Goal: Task Accomplishment & Management: Use online tool/utility

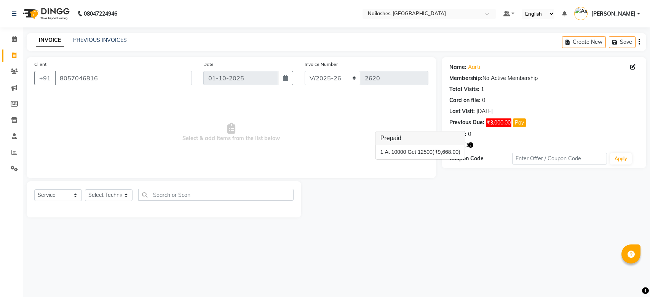
select select "3926"
select select "service"
click at [475, 67] on link "Aarti" at bounding box center [474, 67] width 12 height 8
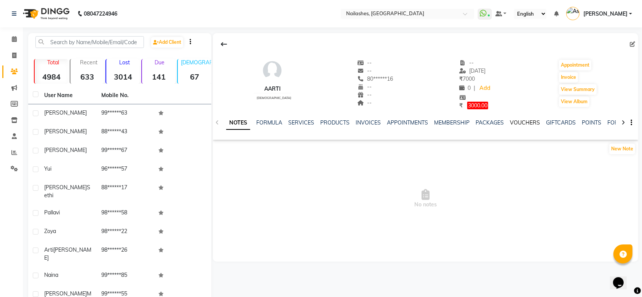
click at [529, 122] on link "VOUCHERS" at bounding box center [525, 122] width 30 height 7
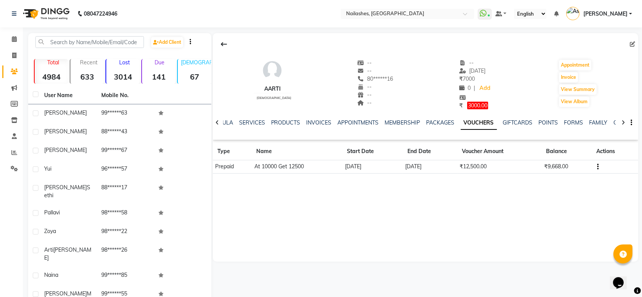
click at [512, 195] on div "Aarti female -- -- 80******16 -- -- -- -- 21-09-2025 ₹ 7000 0 | Add ₹ 3000.00 A…" at bounding box center [425, 147] width 425 height 228
click at [520, 188] on div "Aarti female -- -- 80******16 -- -- -- -- 21-09-2025 ₹ 7000 0 | Add ₹ 3000.00 A…" at bounding box center [425, 147] width 425 height 228
click at [15, 168] on icon at bounding box center [14, 169] width 7 height 6
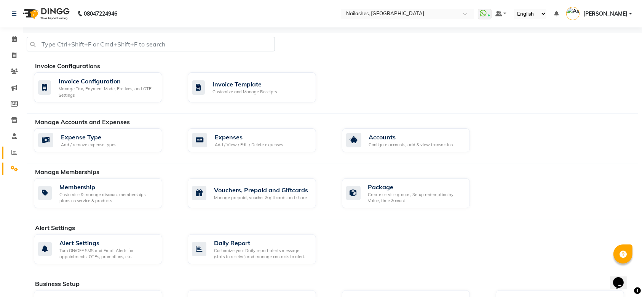
click at [16, 154] on icon at bounding box center [14, 153] width 6 height 6
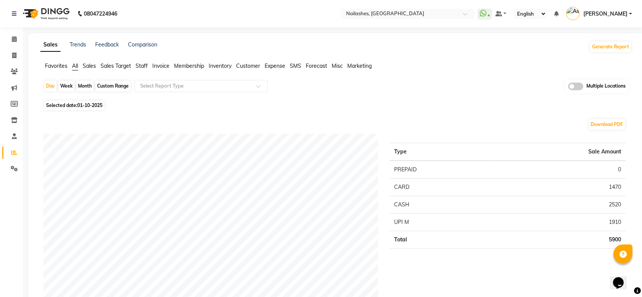
click at [577, 90] on div "Multiple Locations" at bounding box center [597, 87] width 64 height 14
click at [577, 88] on span at bounding box center [575, 87] width 15 height 8
click at [568, 88] on input "checkbox" at bounding box center [568, 88] width 0 height 0
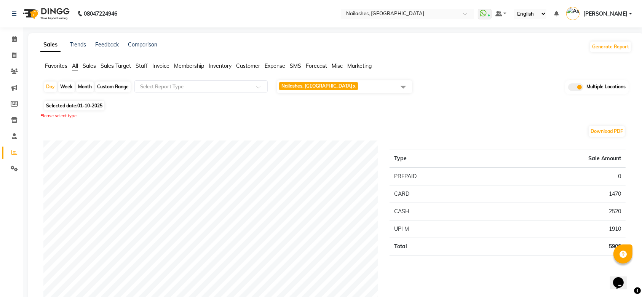
click at [362, 87] on span "Nailashes, South Point Mall x" at bounding box center [344, 86] width 135 height 13
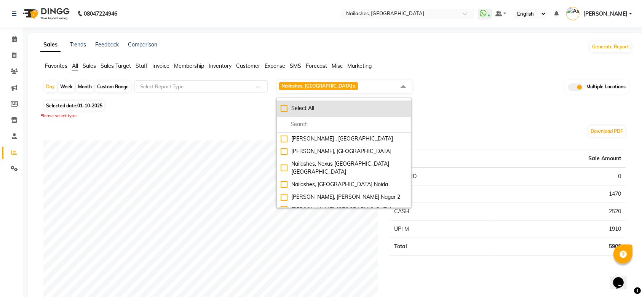
click at [321, 108] on div "Select All" at bounding box center [344, 108] width 126 height 8
checkbox input "true"
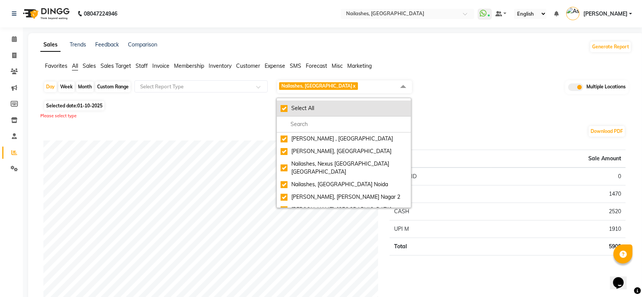
checkbox input "true"
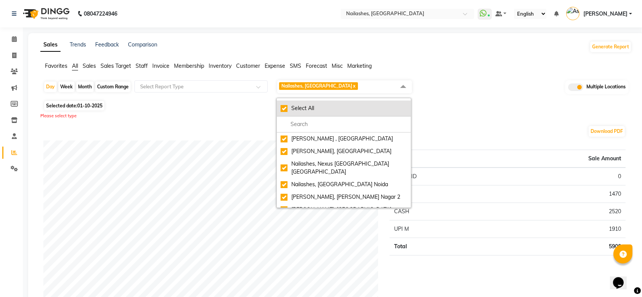
checkbox input "true"
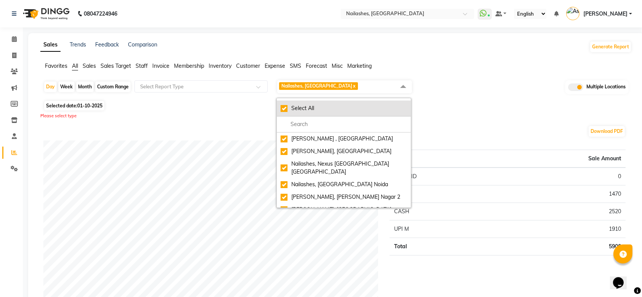
checkbox input "true"
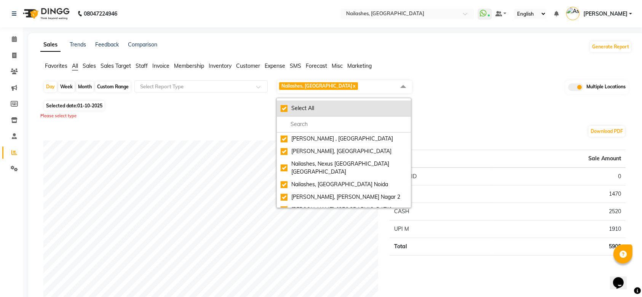
checkbox input "true"
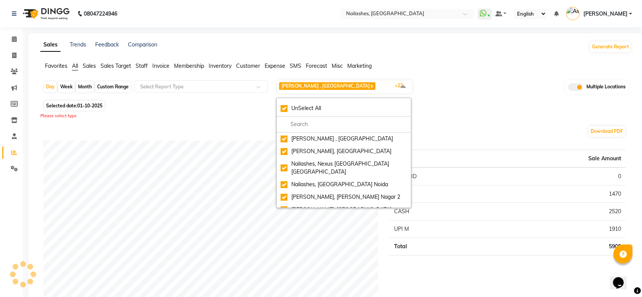
click at [90, 62] on span "Sales" at bounding box center [89, 65] width 13 height 7
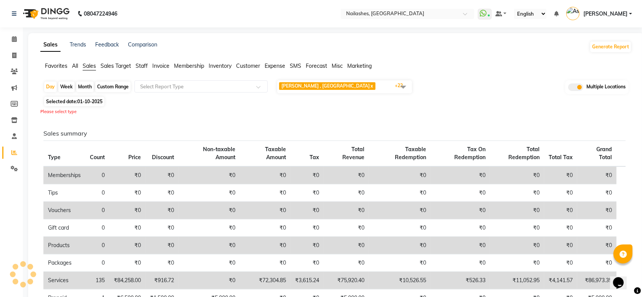
click at [89, 88] on div "Month" at bounding box center [85, 86] width 18 height 11
select select "10"
select select "2025"
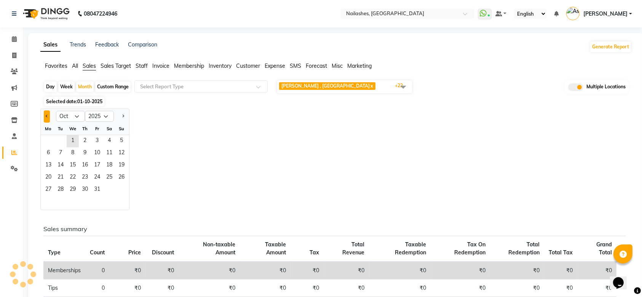
click at [47, 114] on button "Previous month" at bounding box center [47, 116] width 6 height 12
select select "9"
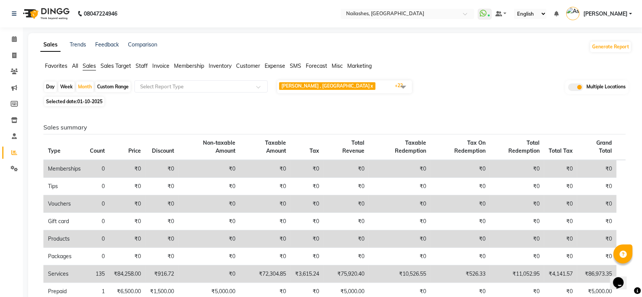
click at [67, 100] on span "Selected date: 01-10-2025" at bounding box center [74, 102] width 60 height 10
select select "10"
select select "2025"
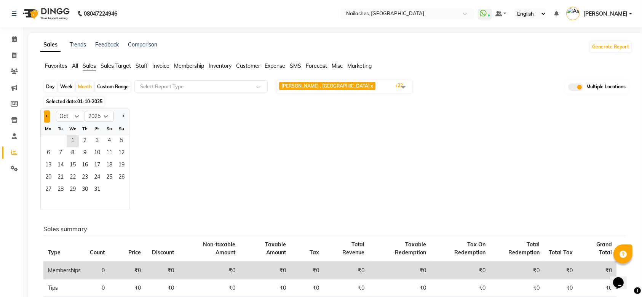
click at [46, 118] on button "Previous month" at bounding box center [47, 116] width 6 height 12
select select "8"
click at [96, 140] on span "1" at bounding box center [97, 141] width 12 height 12
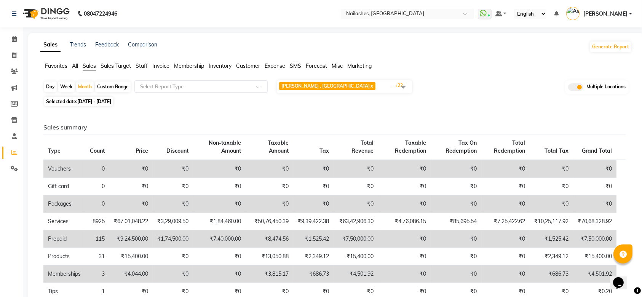
click at [231, 87] on input "text" at bounding box center [194, 87] width 110 height 8
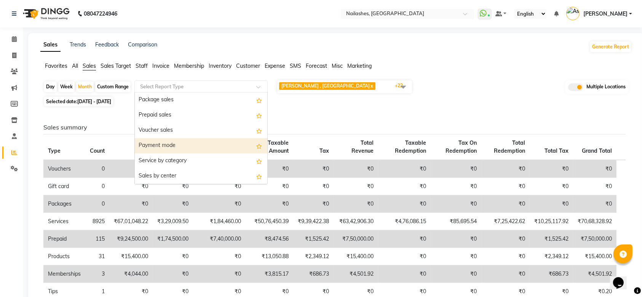
scroll to position [93, 0]
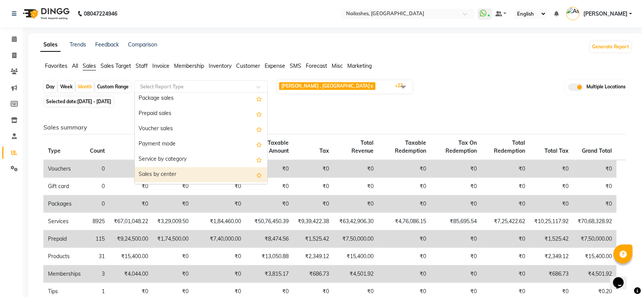
click at [201, 174] on div "Sales by center" at bounding box center [201, 174] width 132 height 15
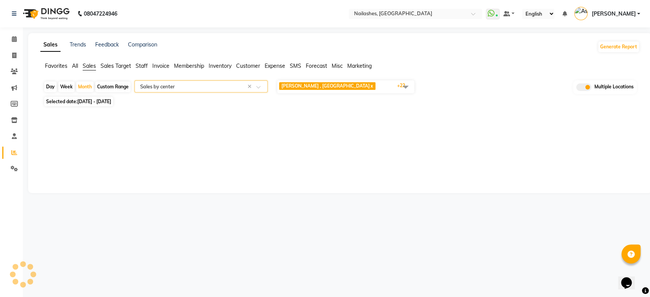
select select "full_report"
select select "csv"
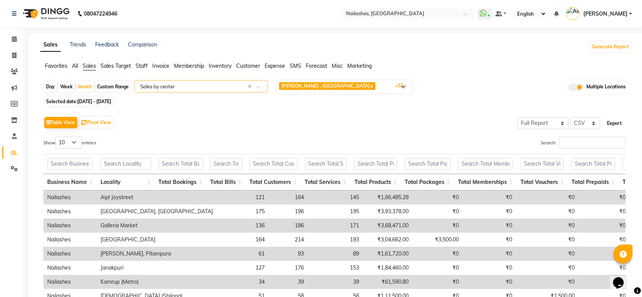
click at [615, 124] on button "Export" at bounding box center [614, 123] width 21 height 13
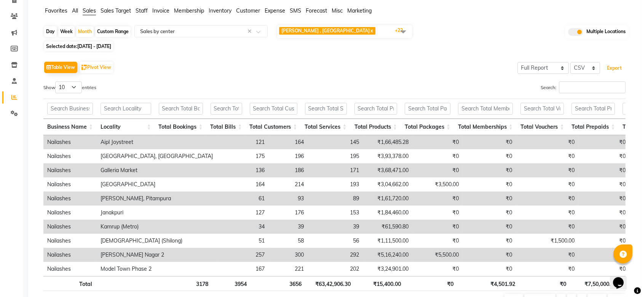
scroll to position [51, 0]
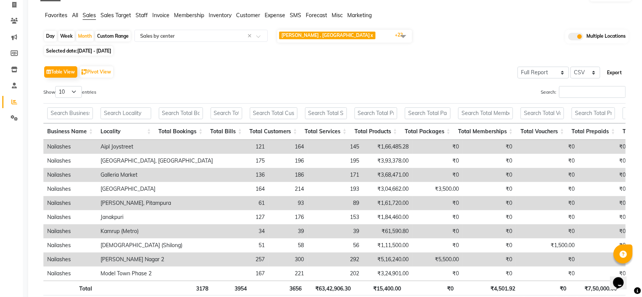
click at [613, 72] on button "Export" at bounding box center [614, 72] width 21 height 13
click at [385, 33] on span "Nailashes , Guwahati x Nailashes, Raipur x Nailashes, Nexus Ahmedabad One Mall …" at bounding box center [344, 36] width 135 height 13
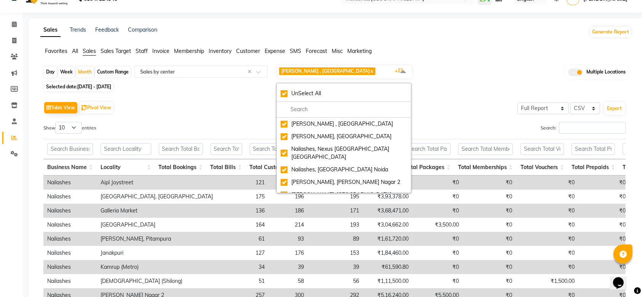
scroll to position [0, 0]
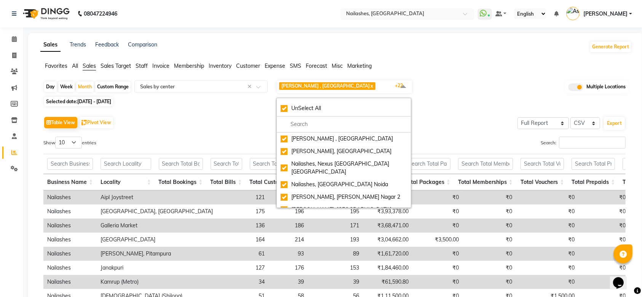
click at [455, 11] on input "text" at bounding box center [400, 15] width 110 height 8
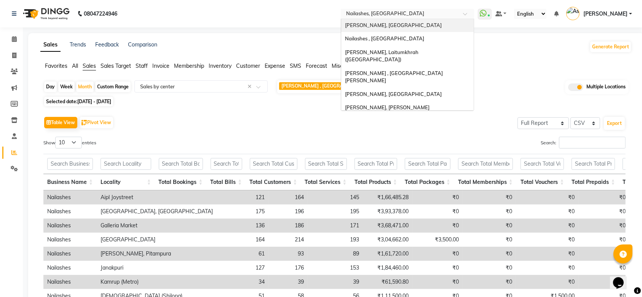
scroll to position [76, 0]
click at [429, 87] on div "[PERSON_NAME], [GEOGRAPHIC_DATA]" at bounding box center [407, 94] width 132 height 14
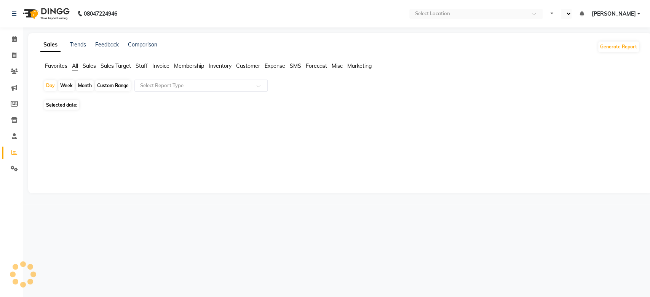
select select "en"
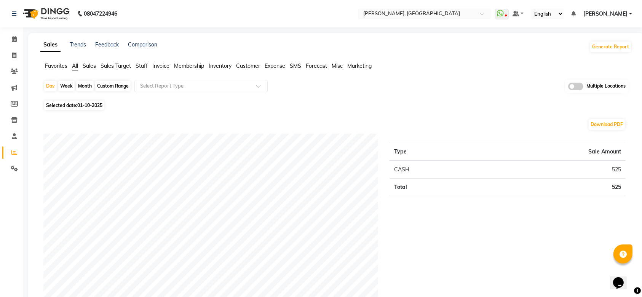
click at [91, 66] on span "Sales" at bounding box center [89, 65] width 13 height 7
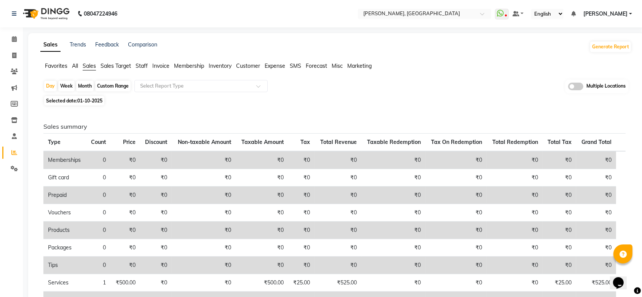
click at [91, 81] on div "Month" at bounding box center [85, 86] width 18 height 11
select select "10"
select select "2025"
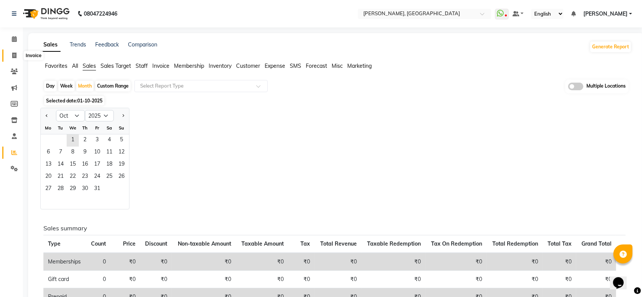
click at [10, 55] on span at bounding box center [14, 55] width 13 height 9
select select "service"
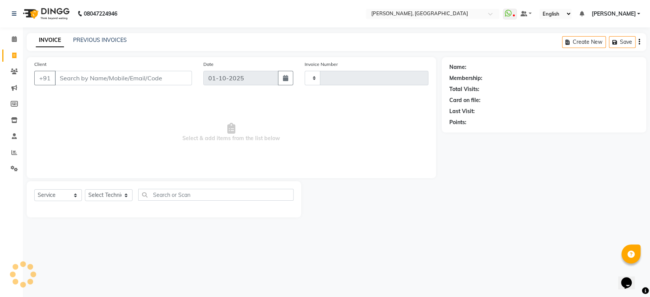
type input "1165"
select select "3755"
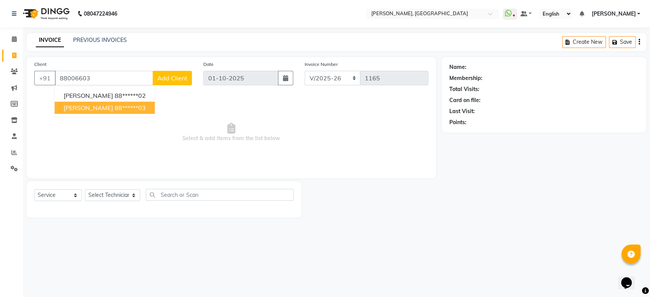
click at [114, 107] on ngb-highlight "88******03" at bounding box center [129, 108] width 31 height 8
type input "88******03"
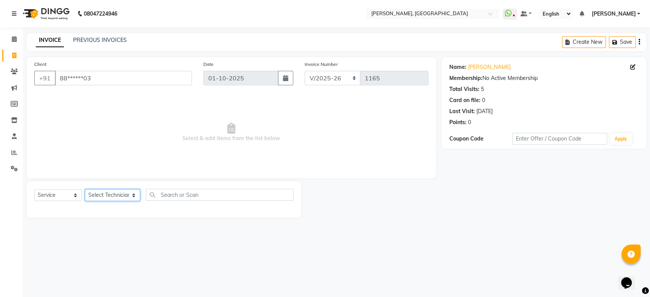
click at [115, 192] on select "Select Technician [PERSON_NAME] MANAGER GREEN [PERSON_NAME] Shruti [PERSON_NAME]" at bounding box center [112, 195] width 55 height 12
select select "80823"
click at [85, 189] on select "Select Technician [PERSON_NAME] MANAGER GREEN [PERSON_NAME] Shruti [PERSON_NAME]" at bounding box center [112, 195] width 55 height 12
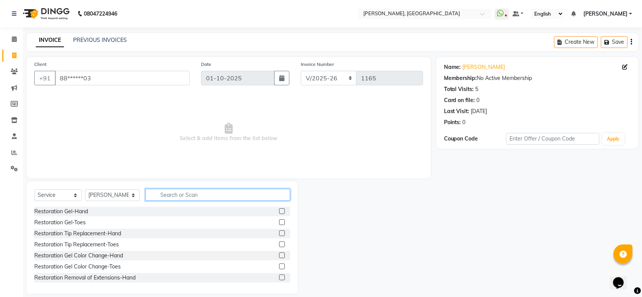
click at [203, 194] on input "text" at bounding box center [217, 195] width 145 height 12
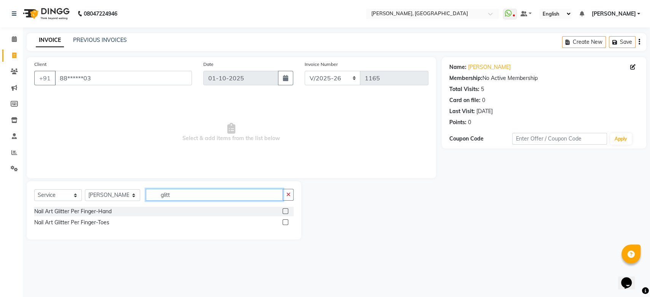
type input "glitt"
click at [285, 209] on label at bounding box center [285, 211] width 6 height 6
click at [285, 209] on input "checkbox" at bounding box center [284, 211] width 5 height 5
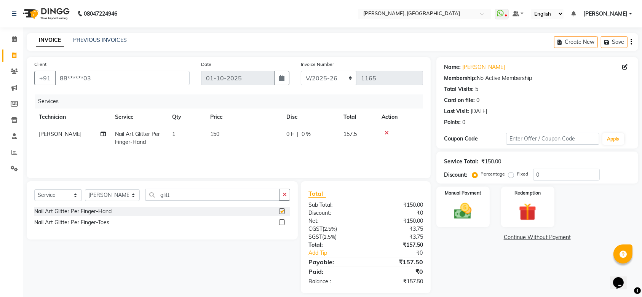
checkbox input "false"
click at [177, 136] on td "1" at bounding box center [187, 138] width 38 height 25
select select "80823"
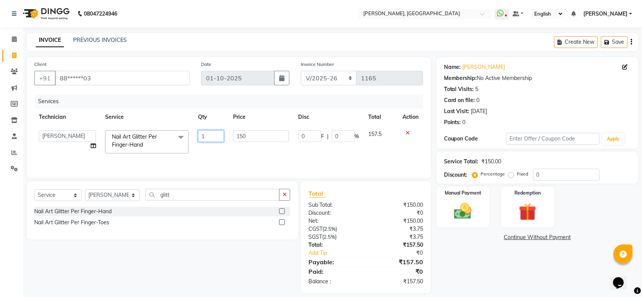
click at [214, 134] on input "1" at bounding box center [211, 136] width 26 height 12
type input "10"
click at [220, 160] on div "Services Technician Service Qty Price Disc Total Action [PERSON_NAME] kunal MAN…" at bounding box center [228, 132] width 389 height 76
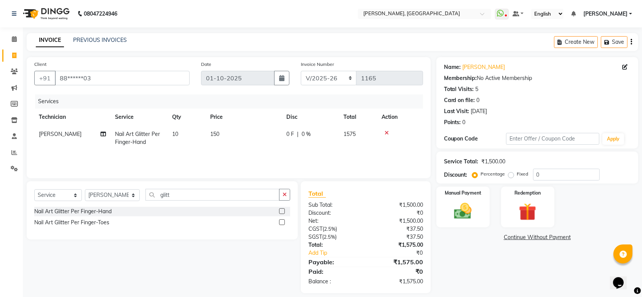
click at [216, 134] on span "150" at bounding box center [214, 134] width 9 height 7
select select "80823"
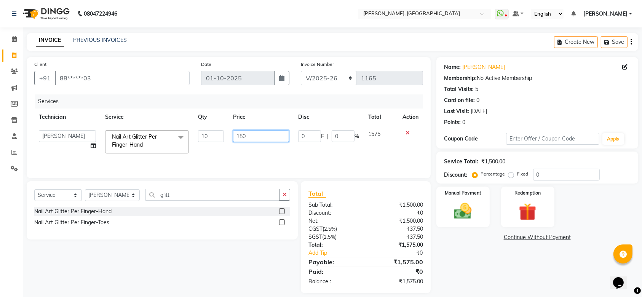
click at [243, 137] on input "150" at bounding box center [261, 136] width 56 height 12
type input "160"
click at [252, 156] on div "Services Technician Service Qty Price Disc Total Action [PERSON_NAME] kunal MAN…" at bounding box center [228, 132] width 389 height 76
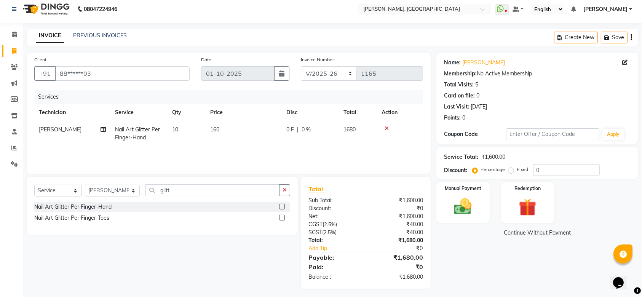
scroll to position [7, 0]
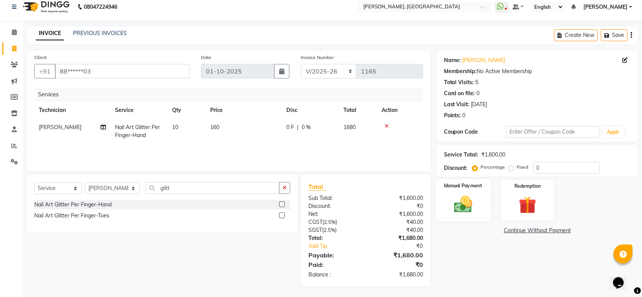
click at [476, 193] on div "Manual Payment" at bounding box center [463, 200] width 56 height 43
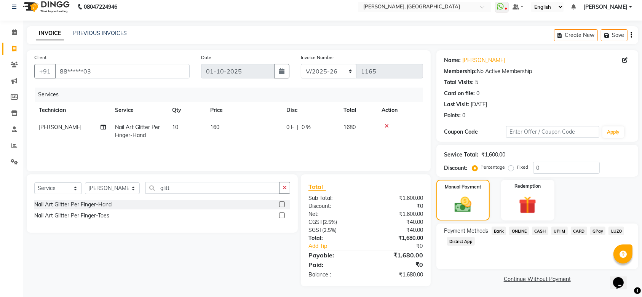
click at [516, 232] on span "ONLINE" at bounding box center [519, 231] width 20 height 9
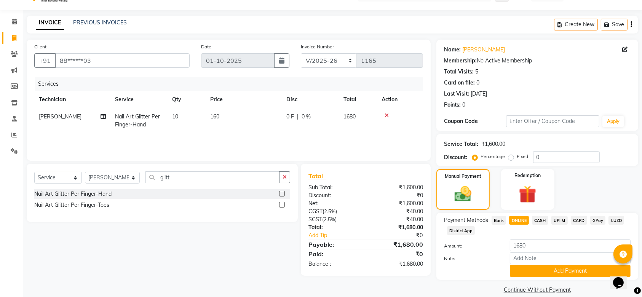
scroll to position [27, 0]
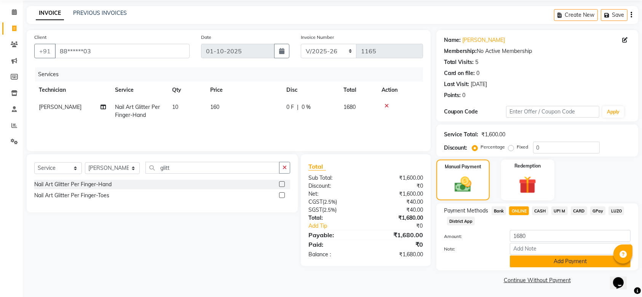
click at [581, 261] on button "Add Payment" at bounding box center [570, 261] width 121 height 12
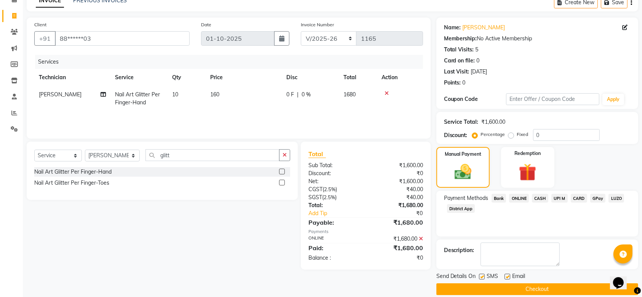
scroll to position [49, 0]
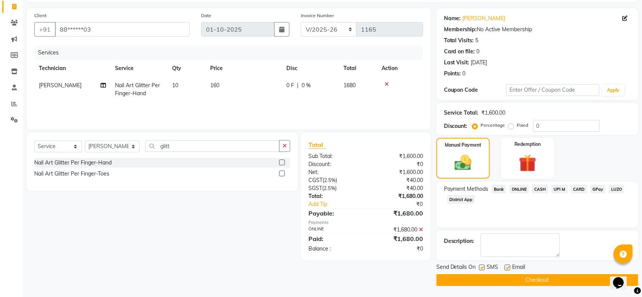
click at [525, 281] on button "Checkout" at bounding box center [537, 280] width 202 height 12
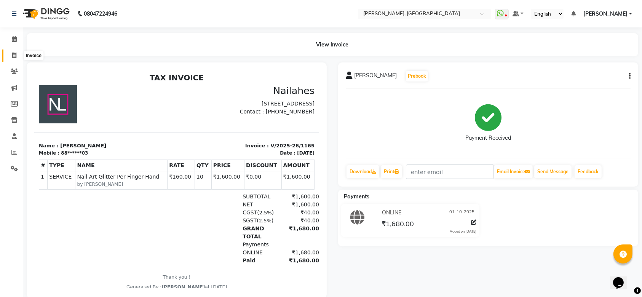
click at [13, 55] on icon at bounding box center [14, 56] width 4 height 6
select select "3755"
select select "service"
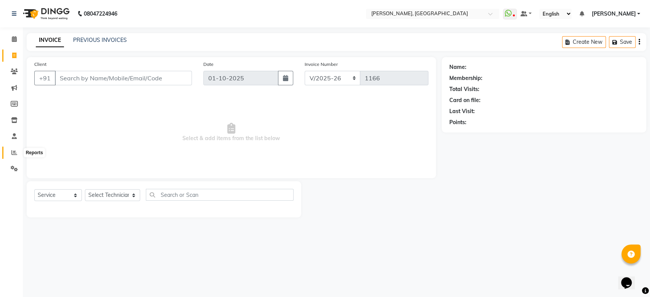
click at [12, 150] on icon at bounding box center [14, 153] width 6 height 6
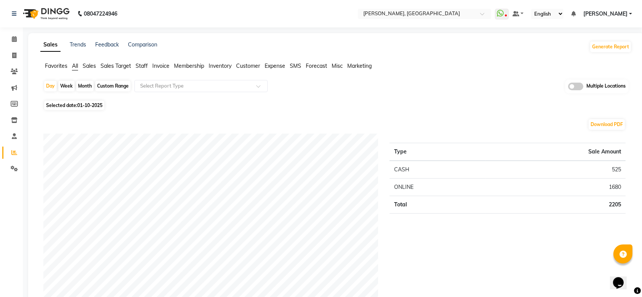
click at [241, 67] on span "Customer" at bounding box center [248, 65] width 24 height 7
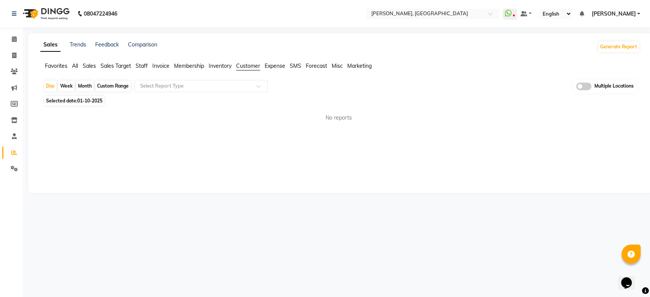
click at [585, 88] on span at bounding box center [583, 87] width 15 height 8
click at [576, 88] on input "checkbox" at bounding box center [576, 88] width 0 height 0
click at [353, 84] on span "[PERSON_NAME], [GEOGRAPHIC_DATA] x" at bounding box center [345, 86] width 137 height 13
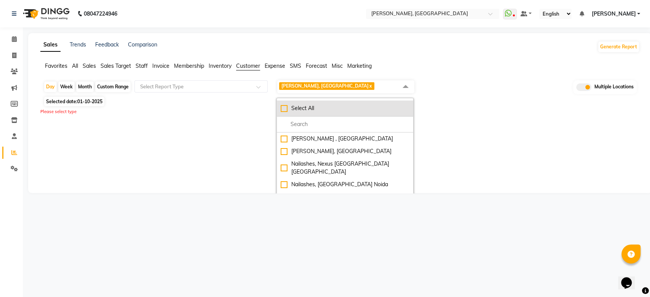
click at [304, 106] on div "Select All" at bounding box center [345, 108] width 129 height 8
checkbox input "true"
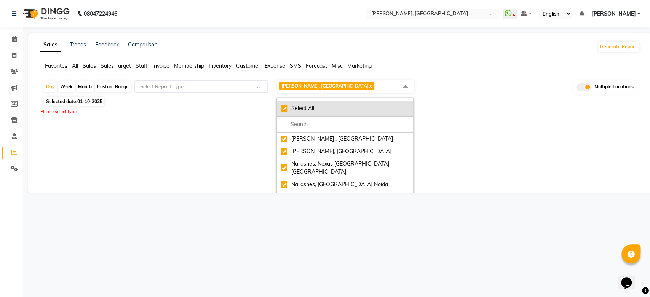
checkbox input "true"
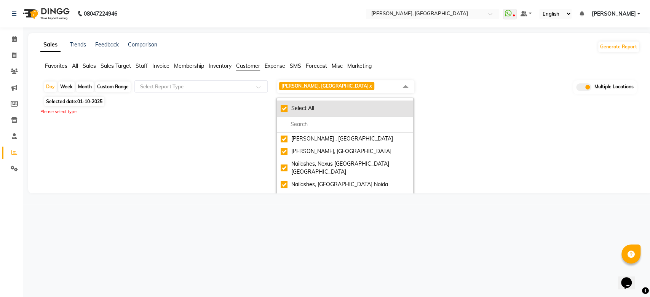
checkbox input "true"
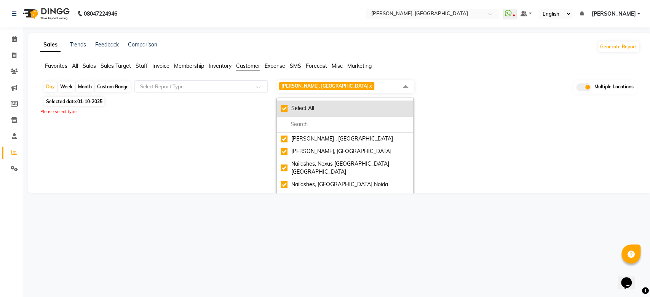
checkbox input "true"
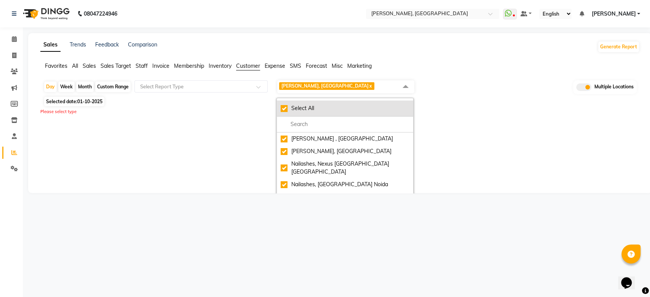
checkbox input "true"
click at [304, 106] on div "UnSelect All" at bounding box center [345, 108] width 129 height 8
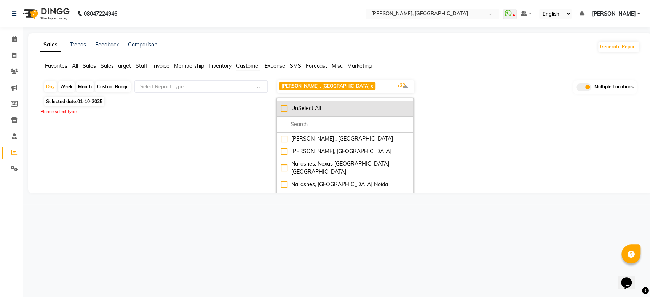
checkbox input "false"
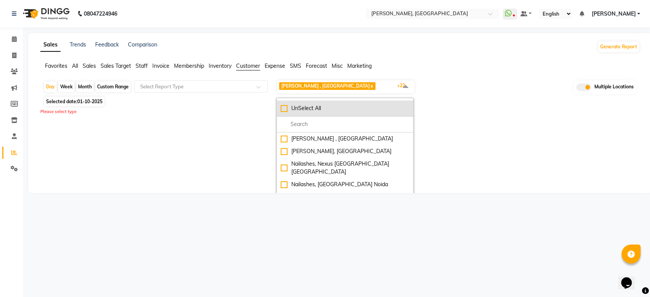
checkbox input "false"
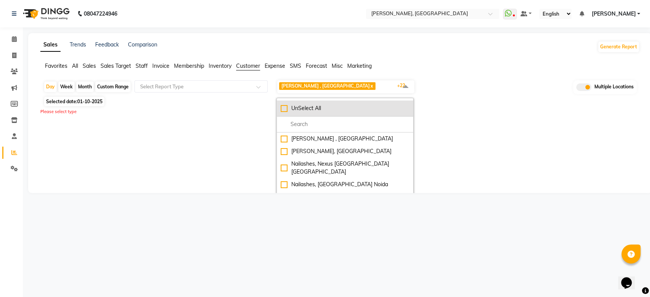
checkbox input "false"
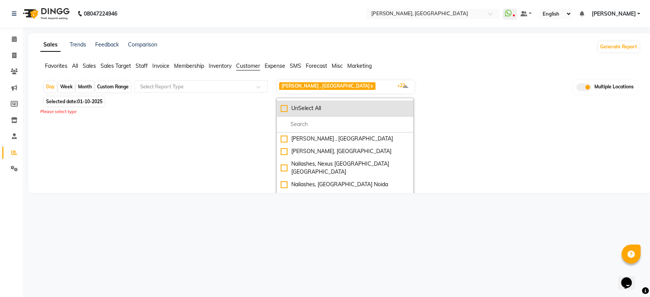
checkbox input "false"
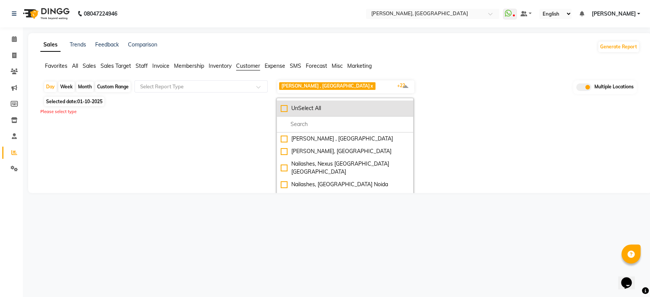
checkbox input "false"
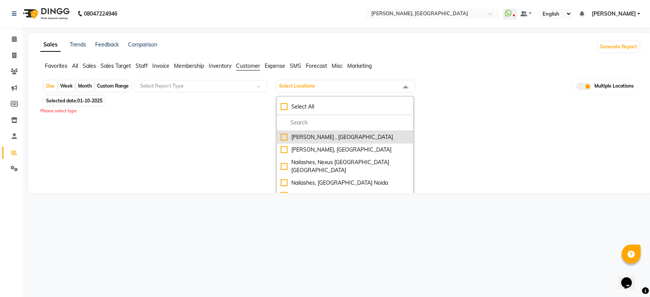
click at [303, 136] on div "[PERSON_NAME] , [GEOGRAPHIC_DATA]" at bounding box center [345, 137] width 129 height 8
checkbox input "true"
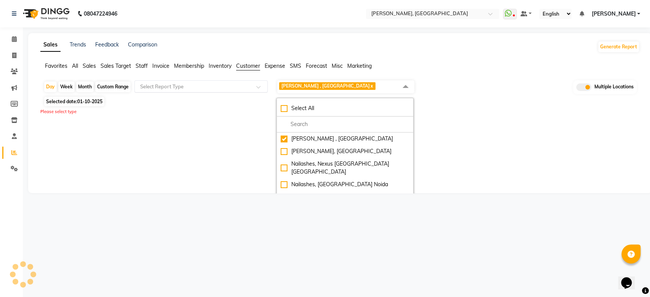
click at [170, 85] on input "text" at bounding box center [194, 87] width 110 height 8
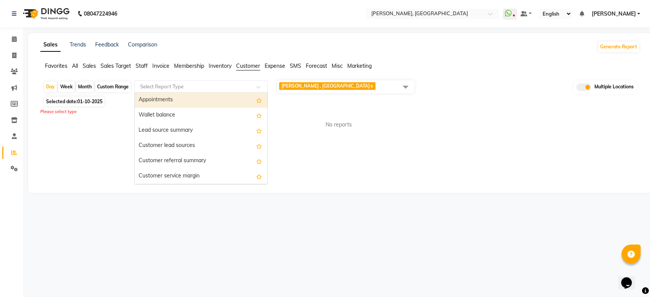
click at [85, 85] on div "Month" at bounding box center [85, 86] width 18 height 11
select select "10"
select select "2025"
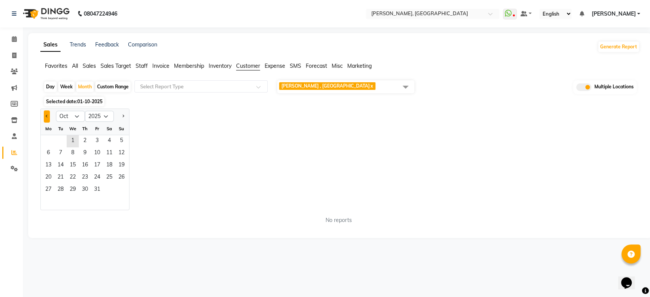
click at [44, 118] on button "Previous month" at bounding box center [47, 116] width 6 height 12
select select "8"
click at [96, 140] on span "1" at bounding box center [97, 141] width 12 height 12
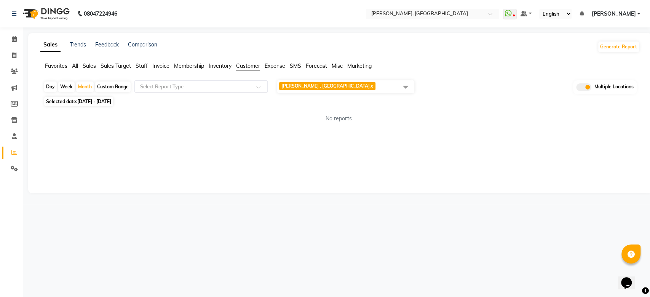
click at [193, 85] on input "text" at bounding box center [194, 87] width 110 height 8
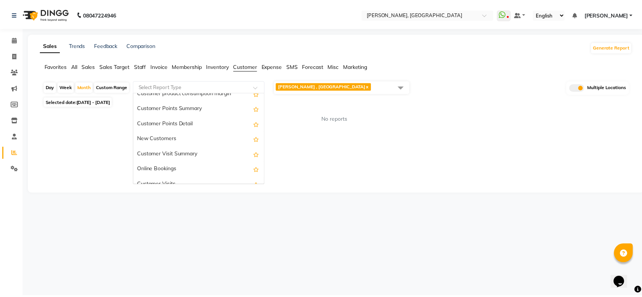
scroll to position [107, 0]
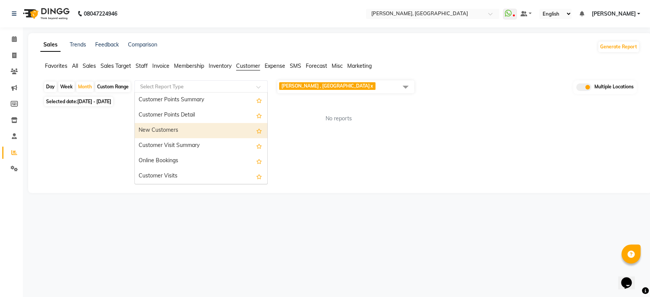
click at [180, 131] on div "New Customers" at bounding box center [201, 130] width 132 height 15
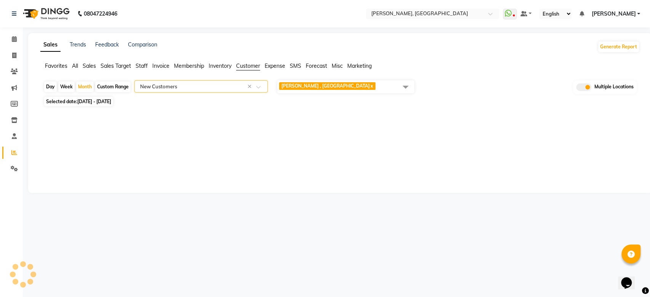
select select "full_report"
select select "csv"
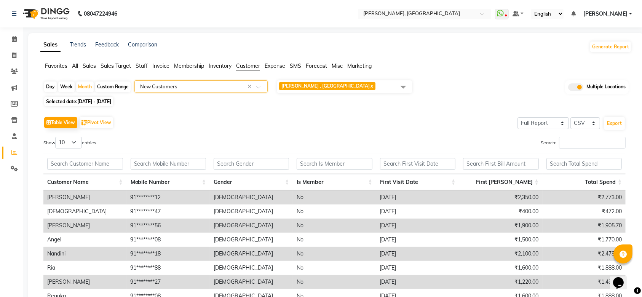
click at [347, 87] on span "[PERSON_NAME] , Guwahati x" at bounding box center [344, 86] width 135 height 13
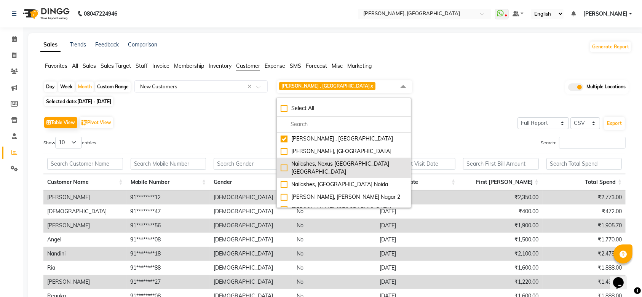
click at [327, 158] on li "Nailashes, Nexus [GEOGRAPHIC_DATA] [GEOGRAPHIC_DATA]" at bounding box center [344, 168] width 134 height 21
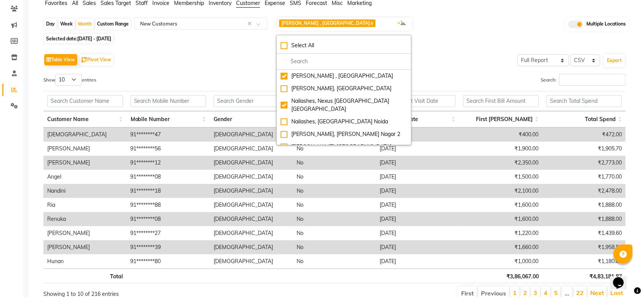
scroll to position [0, 0]
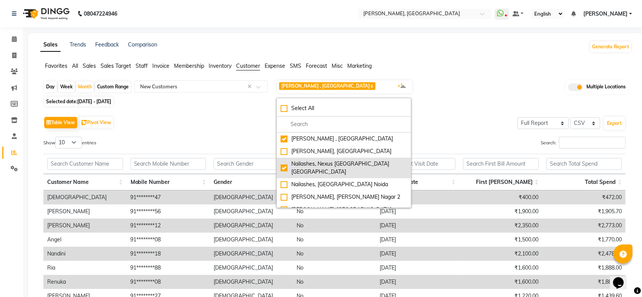
click at [303, 160] on div "Nailashes, Nexus [GEOGRAPHIC_DATA] [GEOGRAPHIC_DATA]" at bounding box center [344, 168] width 126 height 16
checkbox input "false"
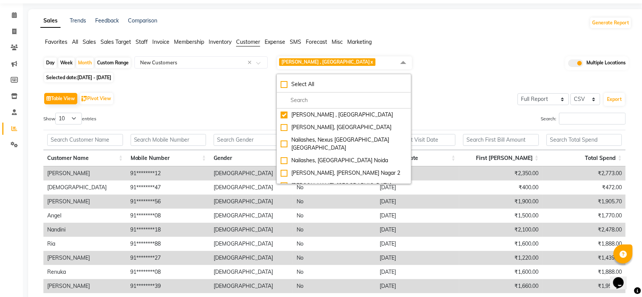
scroll to position [22, 0]
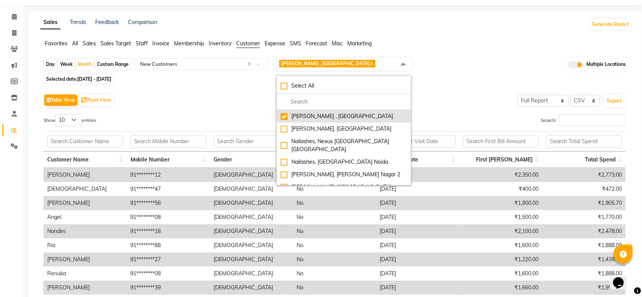
click at [302, 115] on div "[PERSON_NAME] , [GEOGRAPHIC_DATA]" at bounding box center [344, 116] width 126 height 8
checkbox input "false"
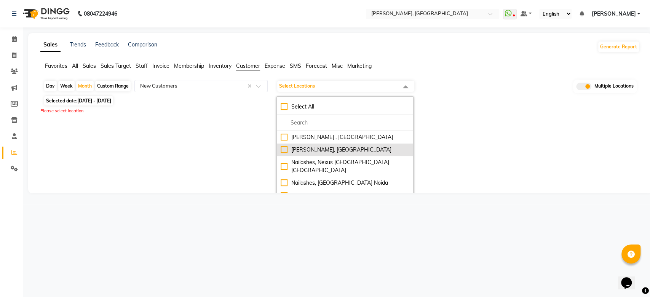
click at [305, 151] on div "[PERSON_NAME], [GEOGRAPHIC_DATA]" at bounding box center [345, 150] width 129 height 8
checkbox input "true"
select select "full_report"
select select "csv"
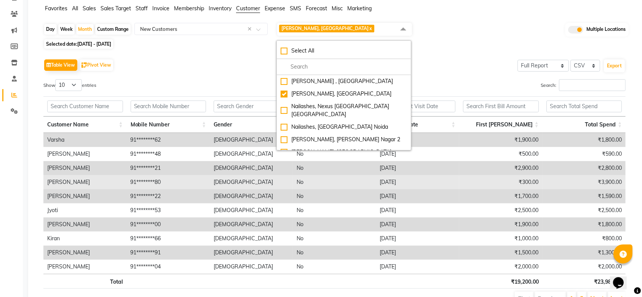
scroll to position [48, 0]
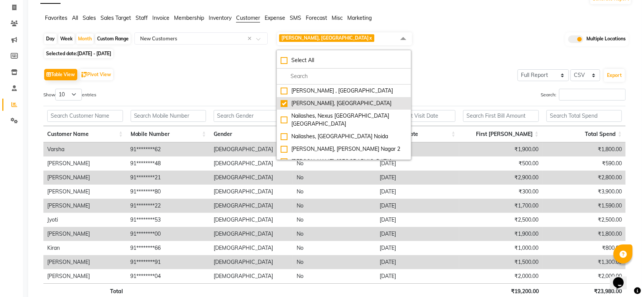
click at [308, 106] on div "[PERSON_NAME], [GEOGRAPHIC_DATA]" at bounding box center [344, 103] width 126 height 8
checkbox input "false"
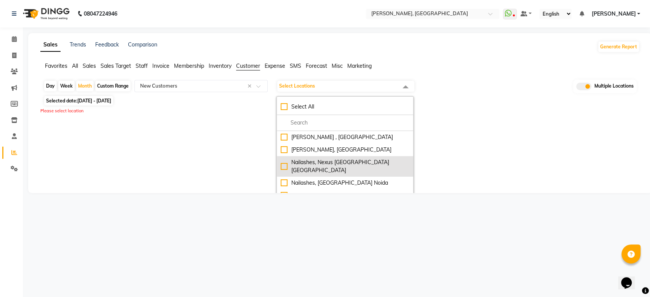
click at [306, 161] on div "Nailashes, Nexus [GEOGRAPHIC_DATA] [GEOGRAPHIC_DATA]" at bounding box center [345, 166] width 129 height 16
checkbox input "true"
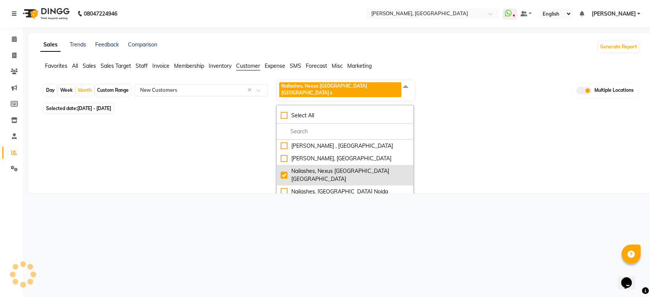
select select "full_report"
select select "csv"
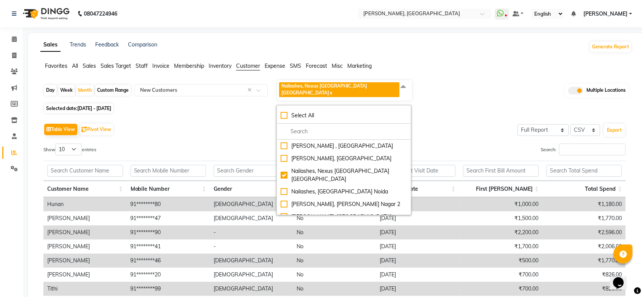
click at [237, 124] on div "Table View Pivot View Select Full Report Filtered Report Select CSV PDF Export" at bounding box center [334, 129] width 582 height 16
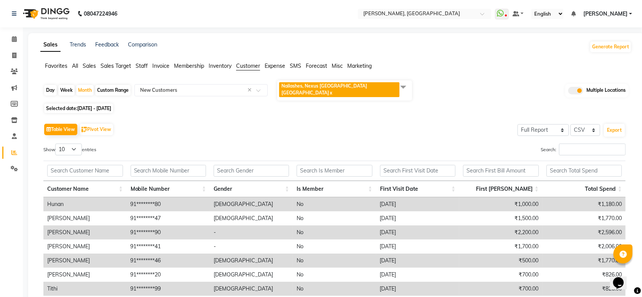
click at [364, 84] on span "Nailashes, Nexus [GEOGRAPHIC_DATA] [GEOGRAPHIC_DATA]" at bounding box center [324, 89] width 86 height 13
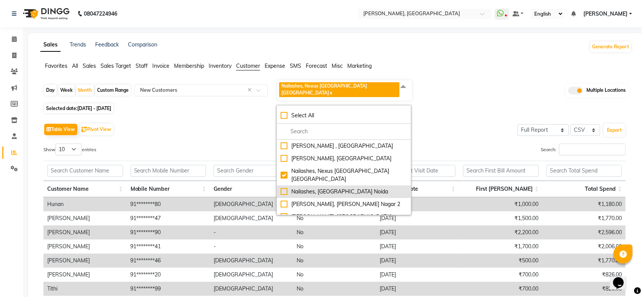
click at [286, 188] on div "Nailashes, [GEOGRAPHIC_DATA] Noida" at bounding box center [344, 192] width 126 height 8
checkbox input "true"
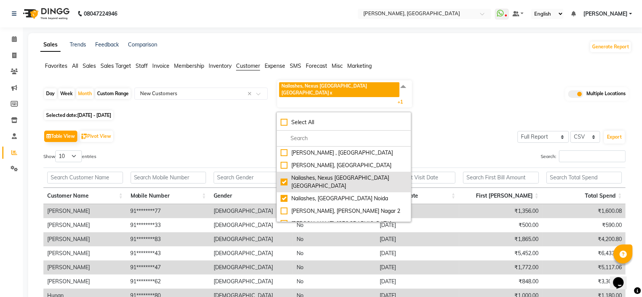
click at [285, 174] on div "Nailashes, Nexus [GEOGRAPHIC_DATA] [GEOGRAPHIC_DATA]" at bounding box center [344, 182] width 126 height 16
checkbox input "false"
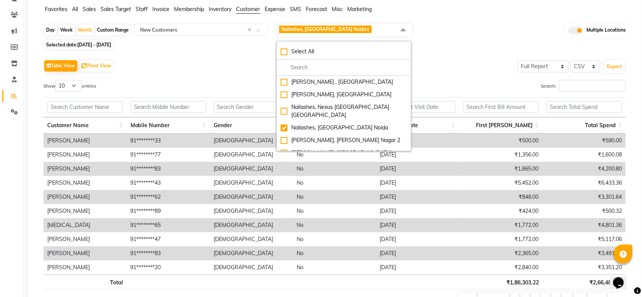
scroll to position [56, 0]
click at [318, 137] on div "[PERSON_NAME], [PERSON_NAME] Nagar 2" at bounding box center [344, 141] width 126 height 8
checkbox input "true"
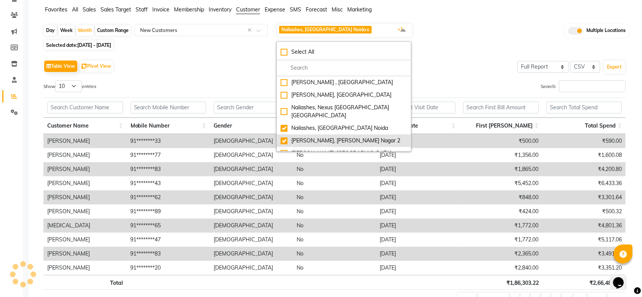
scroll to position [0, 0]
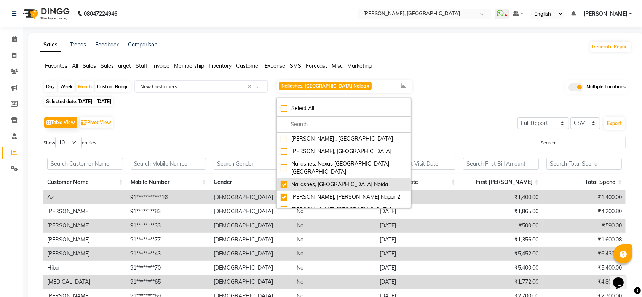
click at [306, 180] on div "Nailashes, [GEOGRAPHIC_DATA] Noida" at bounding box center [344, 184] width 126 height 8
checkbox input "false"
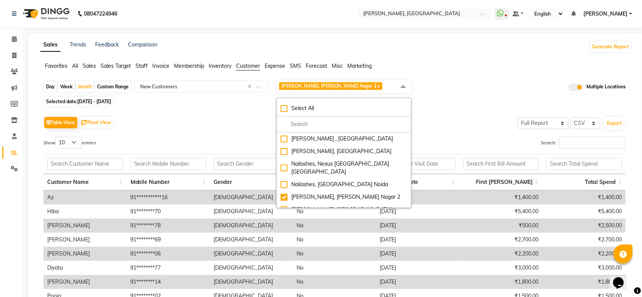
click at [197, 124] on div "Table View Pivot View Select Full Report Filtered Report Select CSV PDF Export" at bounding box center [334, 123] width 582 height 16
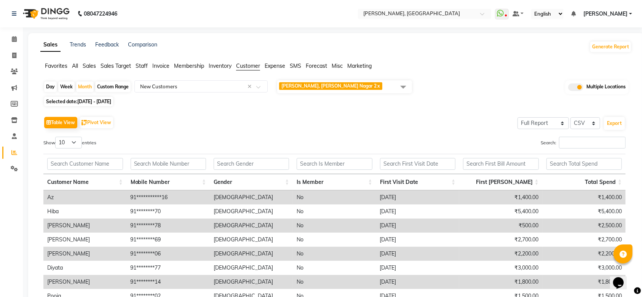
click at [374, 83] on span "[PERSON_NAME], [PERSON_NAME] Nagar 2 x" at bounding box center [344, 86] width 135 height 13
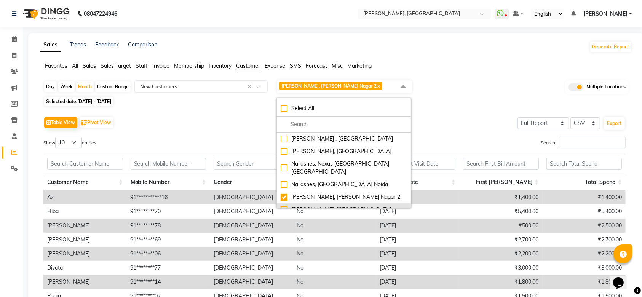
click at [333, 206] on div "[PERSON_NAME], [GEOGRAPHIC_DATA]" at bounding box center [344, 210] width 126 height 8
checkbox input "true"
click at [331, 193] on div "[PERSON_NAME], [PERSON_NAME] Nagar 2" at bounding box center [344, 197] width 126 height 8
checkbox input "false"
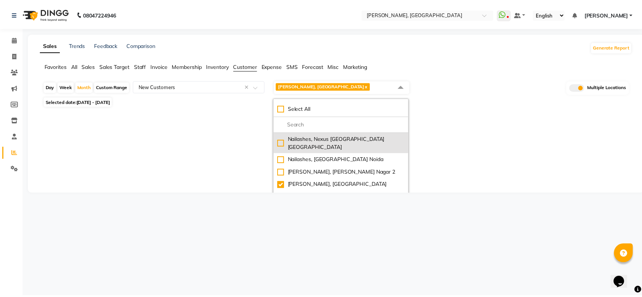
scroll to position [42, 0]
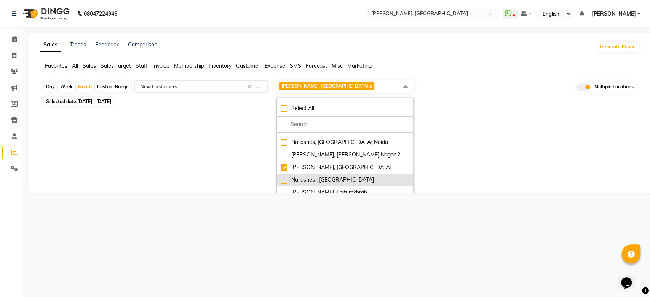
click at [300, 176] on div "Nailashes , [GEOGRAPHIC_DATA]" at bounding box center [345, 180] width 129 height 8
checkbox input "true"
select select "full_report"
select select "csv"
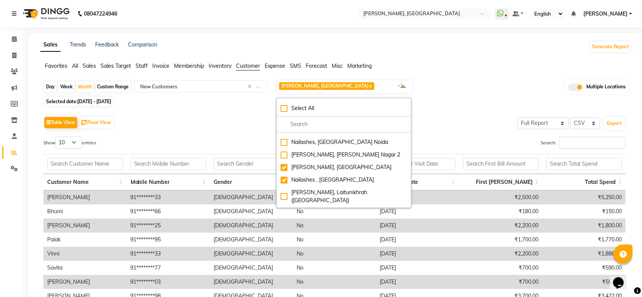
drag, startPoint x: 300, startPoint y: 157, endPoint x: 252, endPoint y: 136, distance: 51.8
click at [252, 136] on div "Day Week Month Custom Range Select Report Type × New Customers × Nailashes, Pan…" at bounding box center [335, 225] width 591 height 290
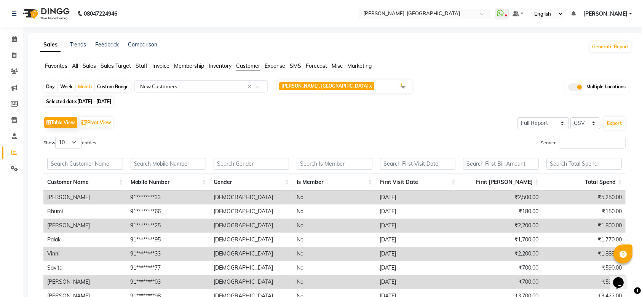
click at [338, 84] on span "[PERSON_NAME], Panipat x Nailashes , Indore x +1" at bounding box center [344, 86] width 135 height 13
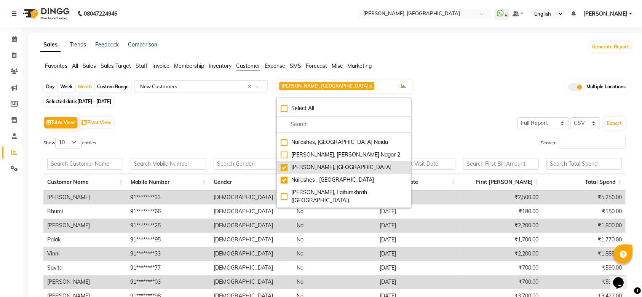
click at [321, 163] on div "[PERSON_NAME], [GEOGRAPHIC_DATA]" at bounding box center [344, 167] width 126 height 8
checkbox input "false"
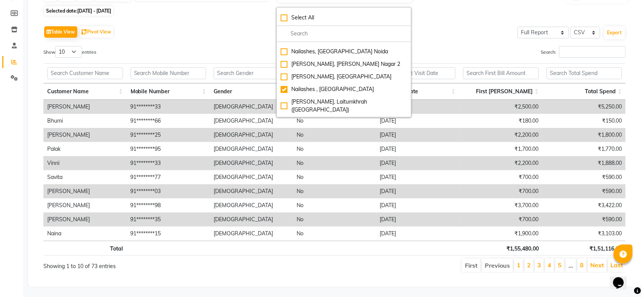
scroll to position [99, 0]
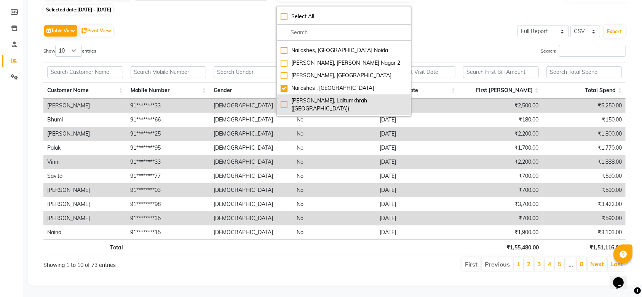
click at [313, 97] on div "[PERSON_NAME], Laitumkhrah ([GEOGRAPHIC_DATA])" at bounding box center [344, 105] width 126 height 16
checkbox input "true"
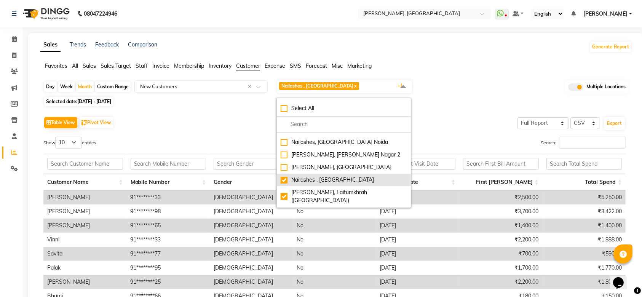
click at [306, 176] on div "Nailashes , [GEOGRAPHIC_DATA]" at bounding box center [344, 180] width 126 height 8
checkbox input "false"
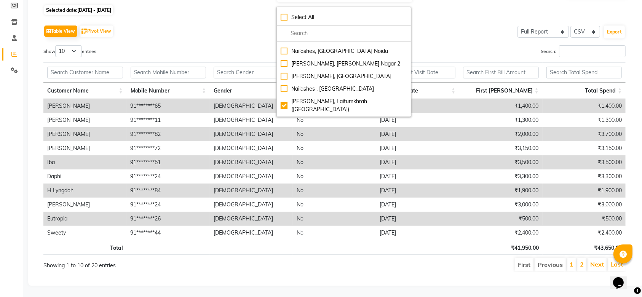
scroll to position [99, 0]
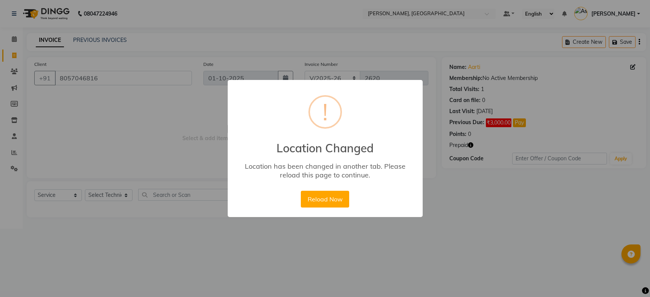
select select "3926"
select select "service"
click at [329, 197] on button "Reload Now" at bounding box center [325, 199] width 48 height 17
